Goal: Check status

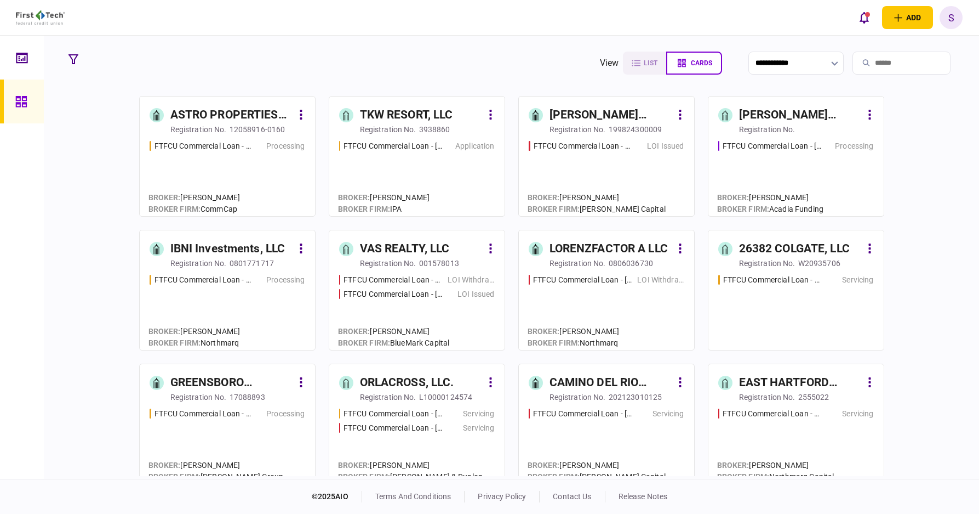
drag, startPoint x: 609, startPoint y: 64, endPoint x: 785, endPoint y: 53, distance: 176.8
click at [632, 63] on icon "button" at bounding box center [636, 63] width 9 height 9
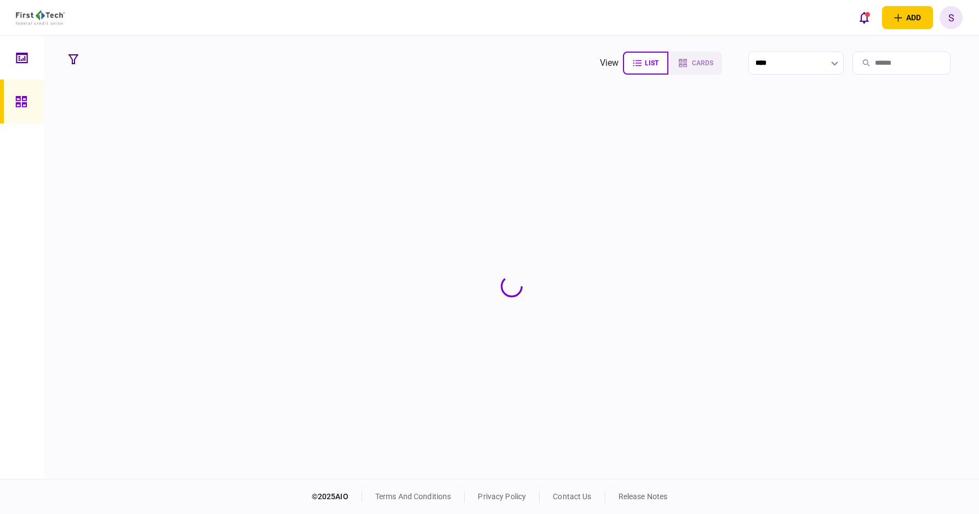
type input "****"
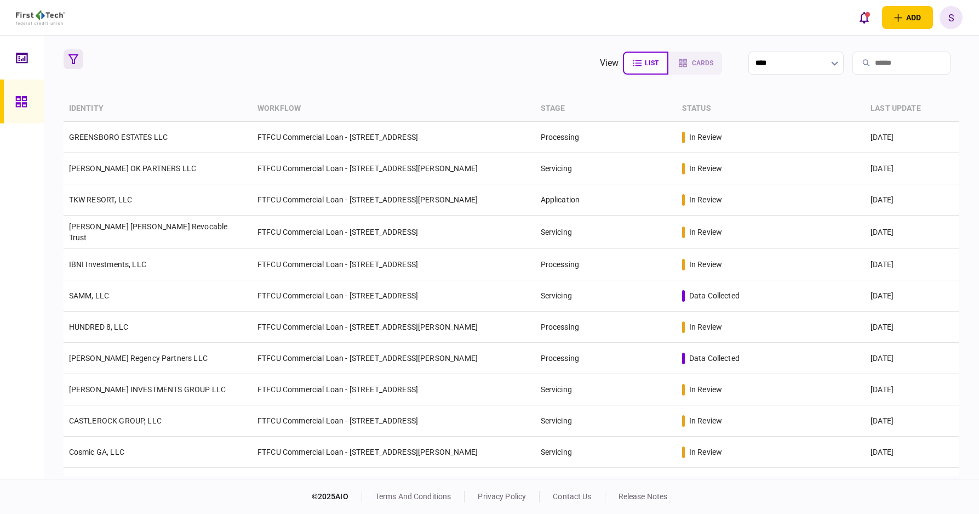
click at [79, 59] on button "button" at bounding box center [74, 59] width 20 height 20
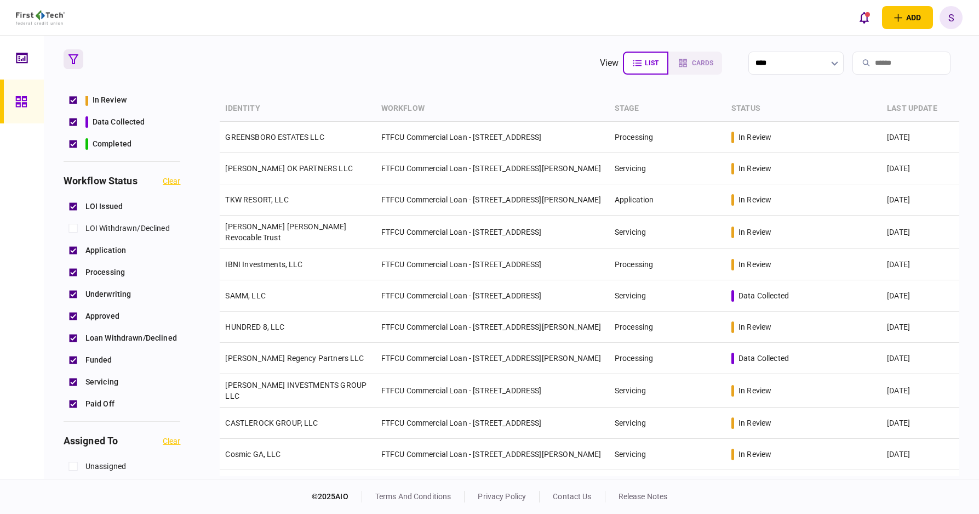
scroll to position [164, 0]
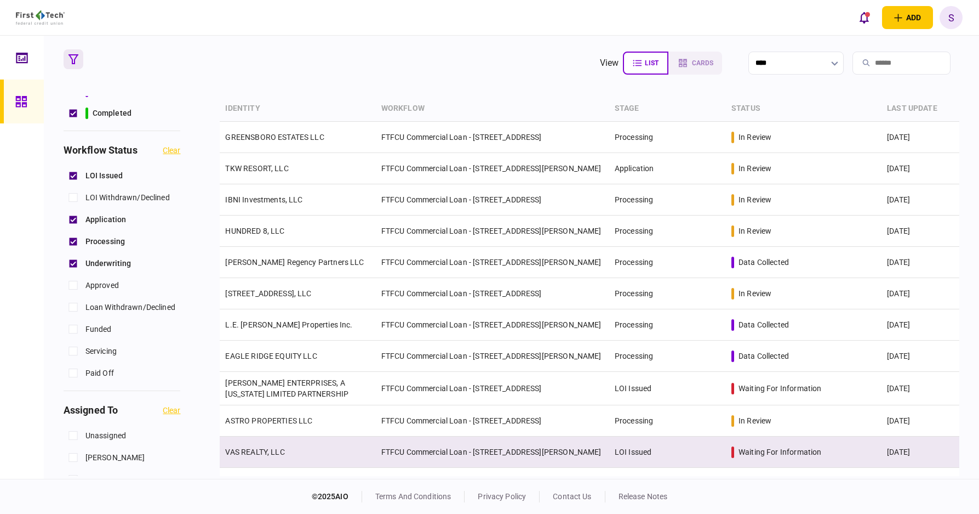
click at [656, 454] on td "LOI Issued" at bounding box center [667, 451] width 117 height 31
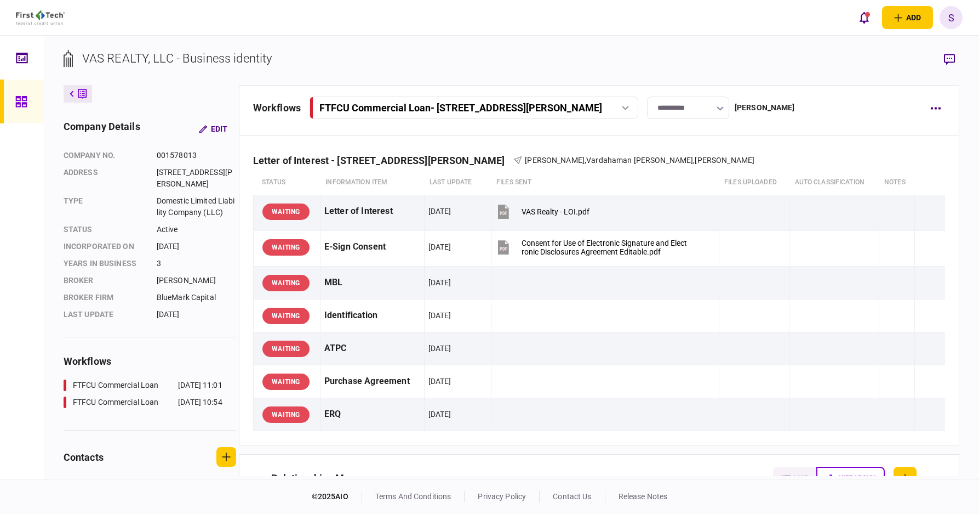
click at [724, 105] on button "button" at bounding box center [720, 108] width 7 height 9
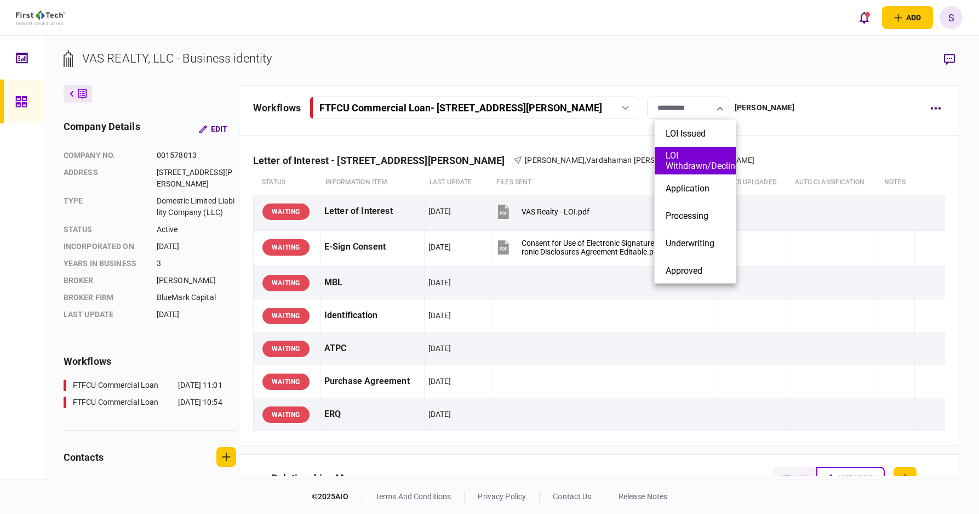
click at [699, 161] on button "LOI Withdrawn/Declined" at bounding box center [695, 160] width 59 height 21
type input "**********"
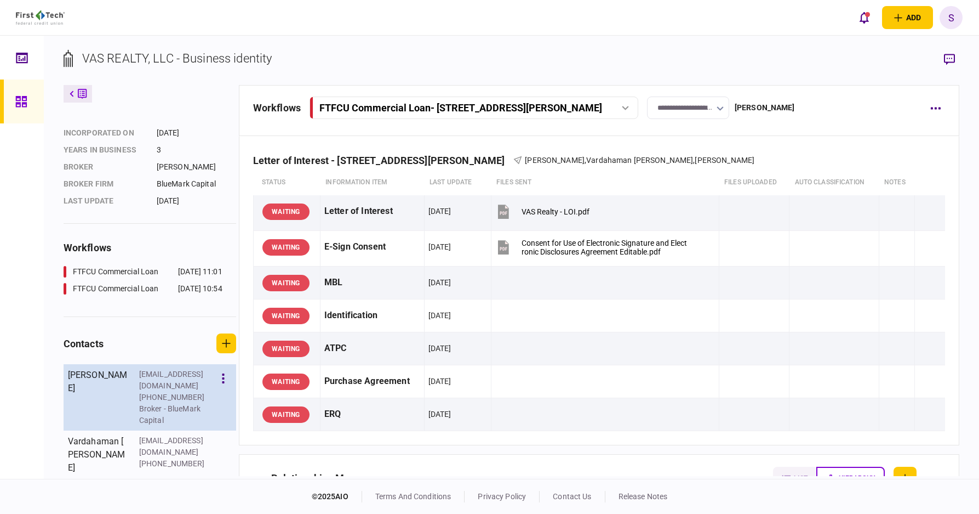
scroll to position [139, 0]
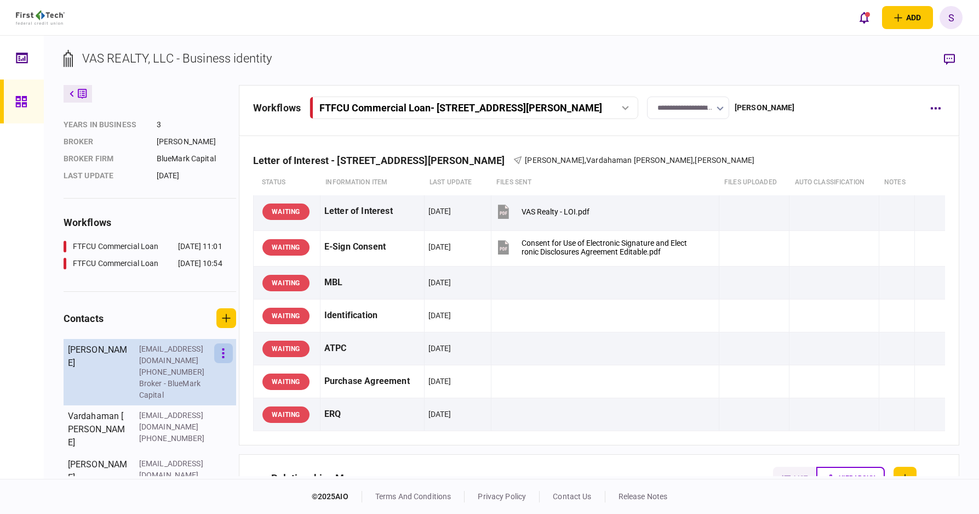
click at [230, 358] on button "button" at bounding box center [223, 353] width 19 height 20
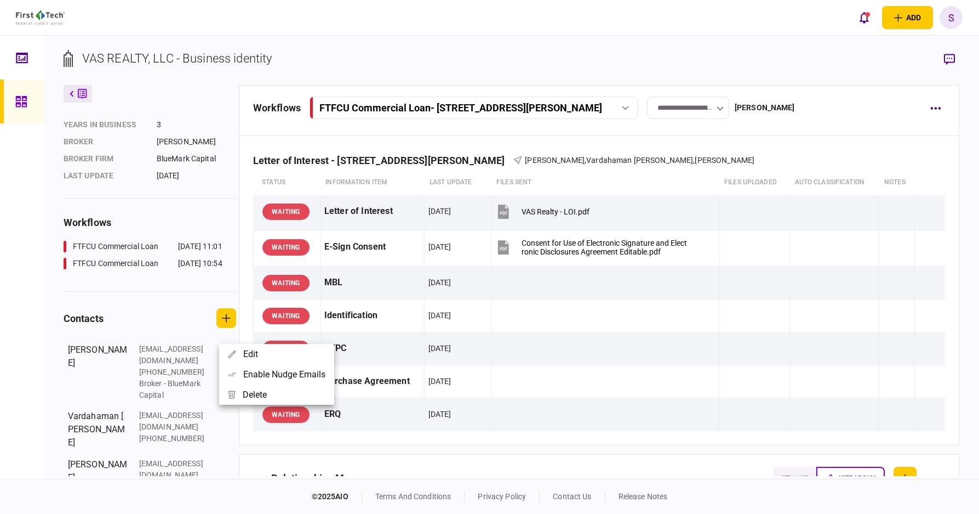
click at [208, 425] on div at bounding box center [489, 257] width 979 height 514
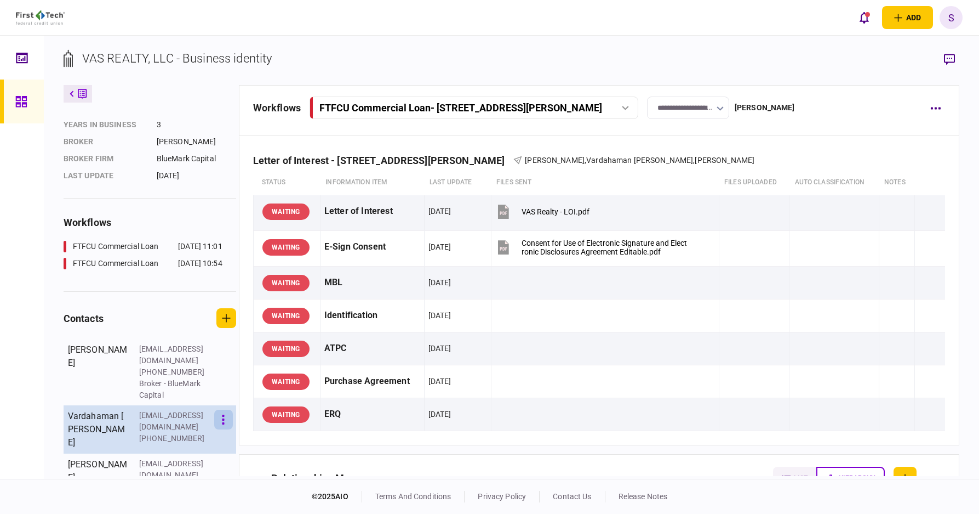
click at [225, 413] on button "button" at bounding box center [223, 419] width 19 height 20
click at [225, 413] on button "Edit" at bounding box center [276, 408] width 115 height 20
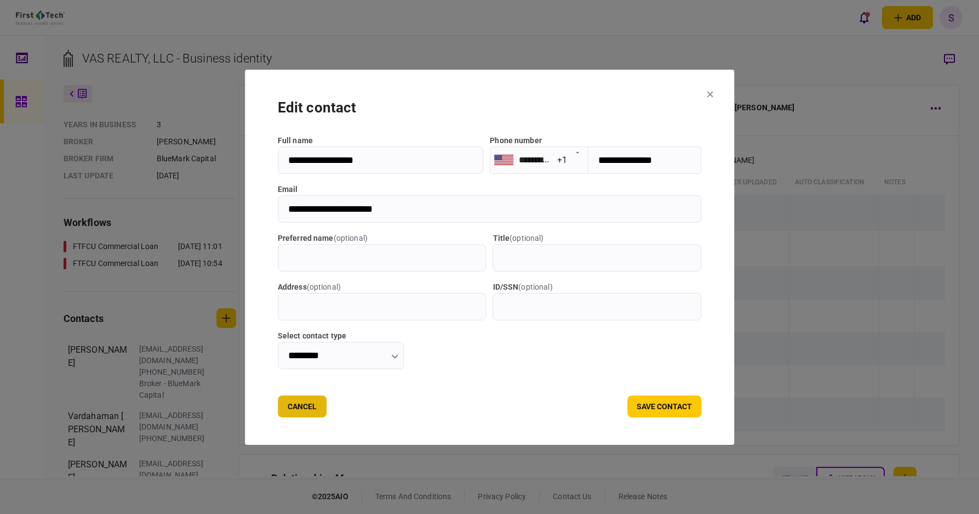
click at [300, 411] on button "Cancel" at bounding box center [302, 406] width 49 height 22
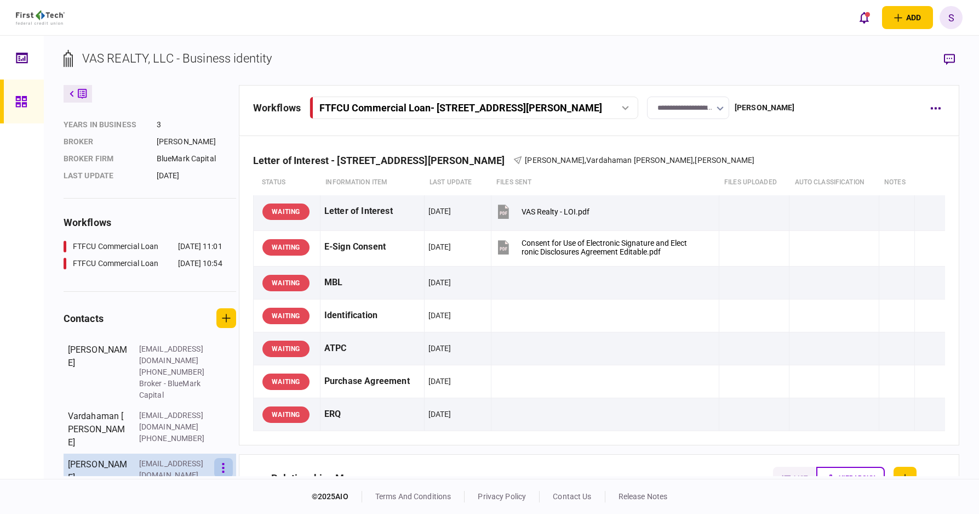
click at [225, 463] on icon "button" at bounding box center [224, 468] width 2 height 10
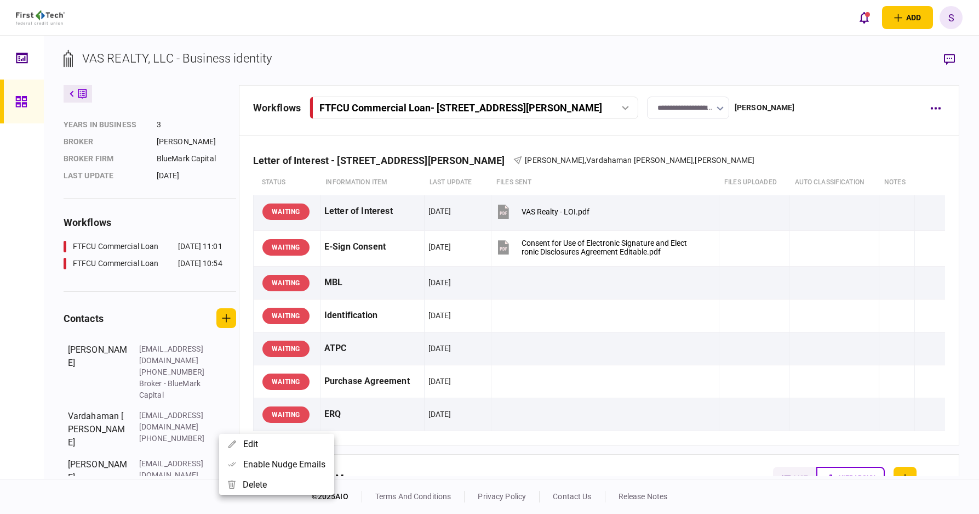
click at [40, 267] on div at bounding box center [489, 257] width 979 height 514
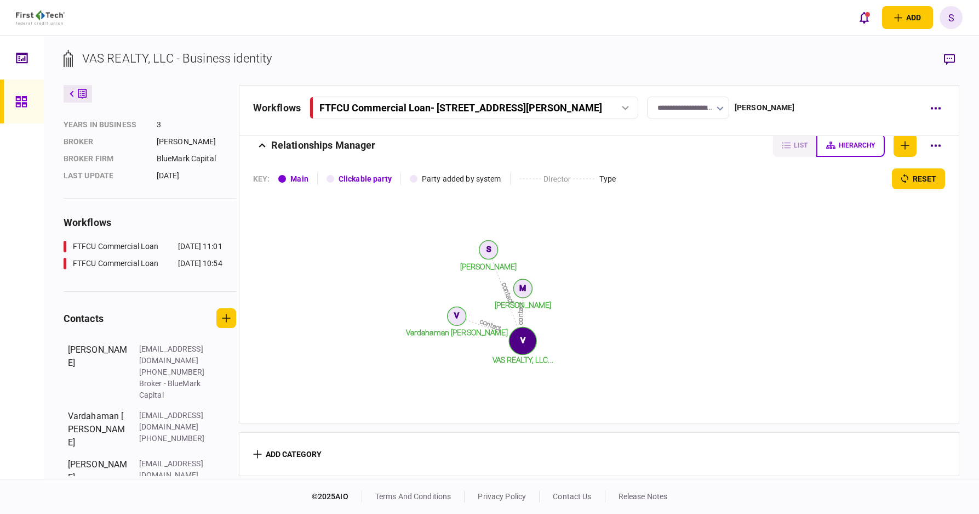
scroll to position [0, 0]
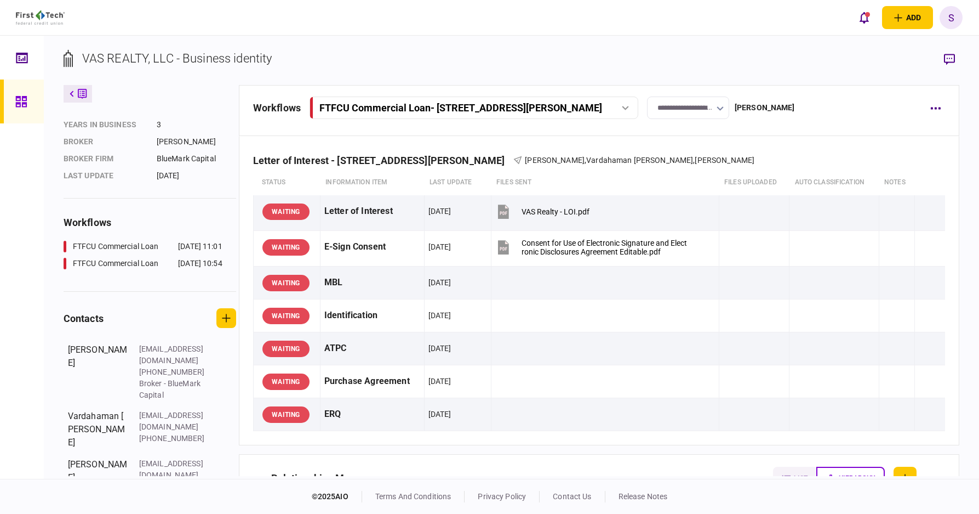
click at [14, 101] on link at bounding box center [22, 101] width 44 height 44
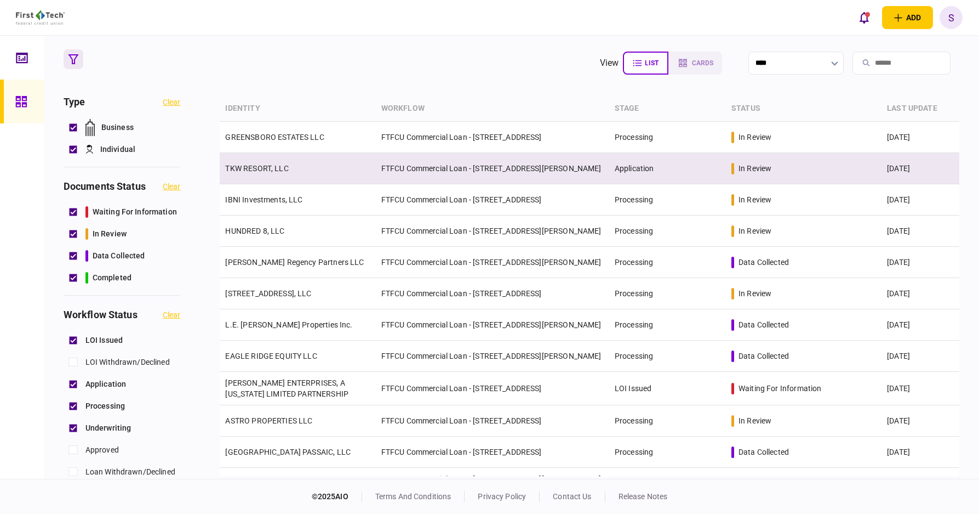
click at [474, 167] on td "FTFCU Commercial Loan - [STREET_ADDRESS][PERSON_NAME]" at bounding box center [492, 168] width 233 height 31
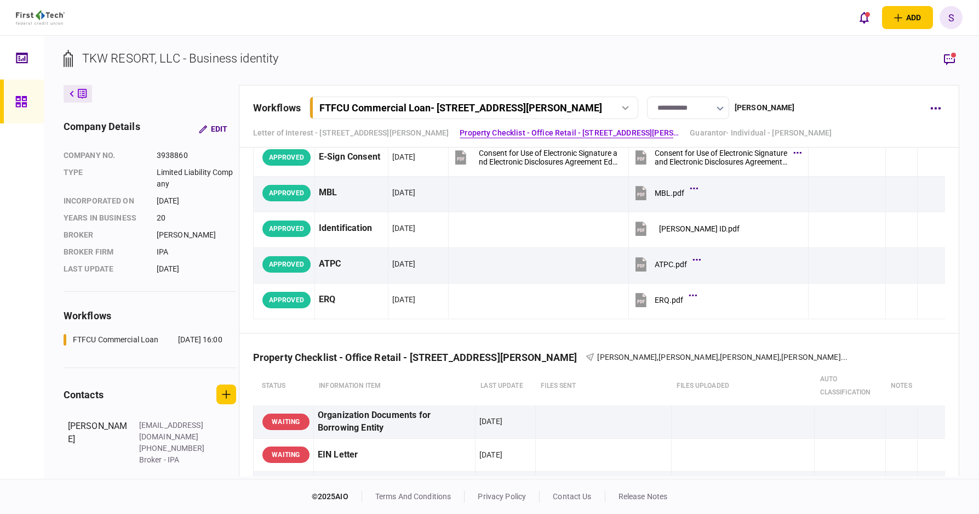
scroll to position [110, 0]
